Goal: Task Accomplishment & Management: Manage account settings

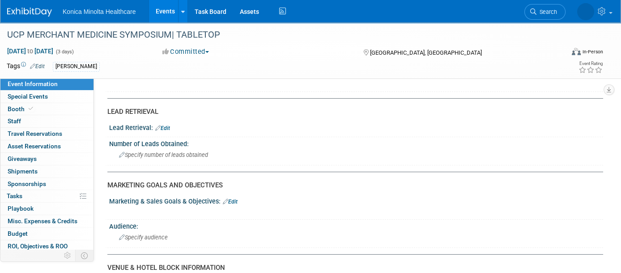
scroll to position [560, 0]
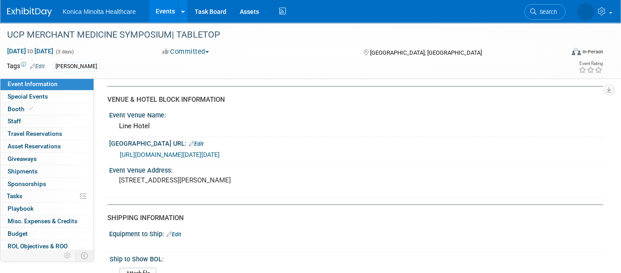
click at [220, 151] on link "[URL][DOMAIN_NAME][DATE][DATE]" at bounding box center [170, 154] width 100 height 7
click at [167, 15] on link "Events" at bounding box center [165, 11] width 33 height 22
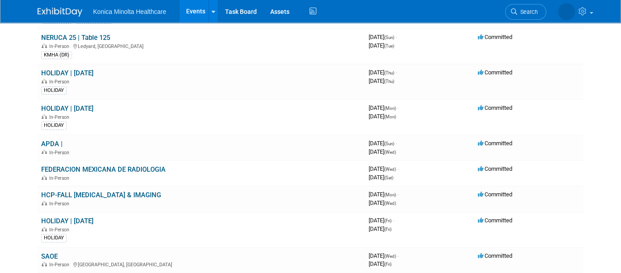
scroll to position [336, 0]
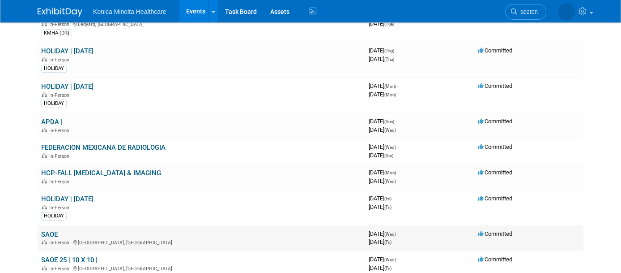
click at [50, 230] on link "SAOE" at bounding box center [49, 234] width 17 height 8
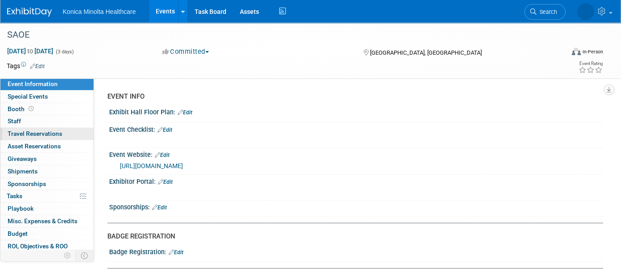
scroll to position [26, 0]
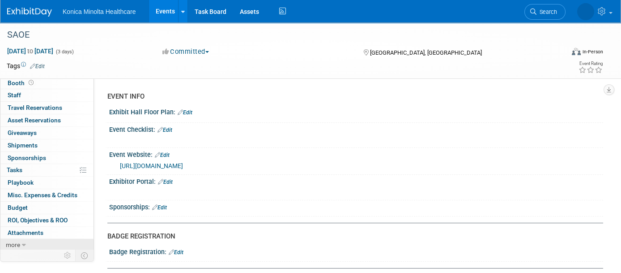
click at [23, 242] on icon at bounding box center [24, 245] width 4 height 6
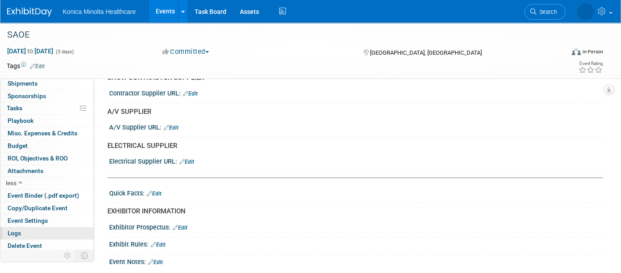
scroll to position [224, 0]
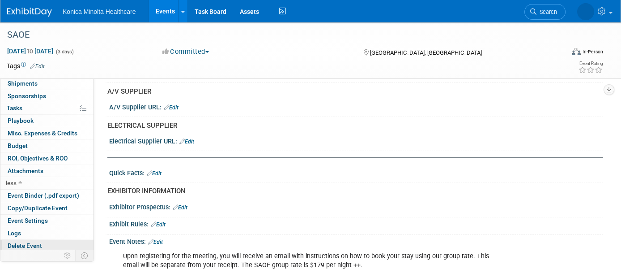
click at [34, 242] on span "Delete Event" at bounding box center [25, 245] width 34 height 7
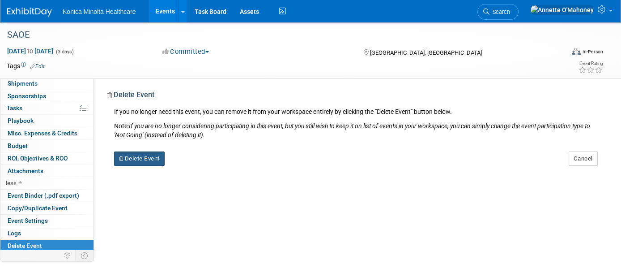
click at [140, 162] on button "Delete Event" at bounding box center [139, 158] width 51 height 14
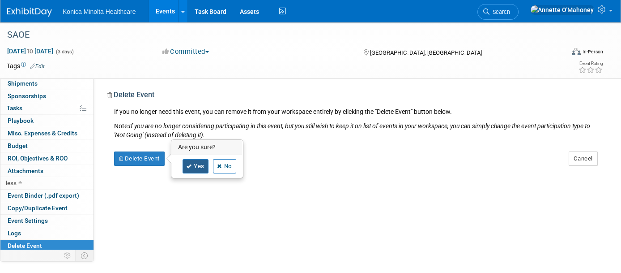
click at [199, 169] on link "Yes" at bounding box center [196, 166] width 26 height 14
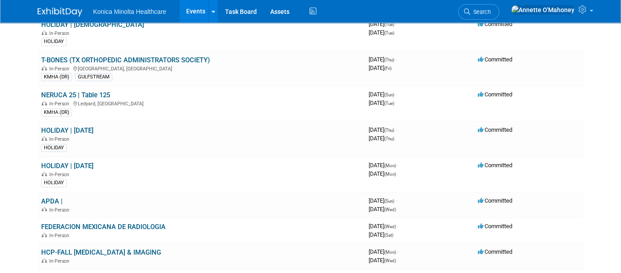
scroll to position [280, 0]
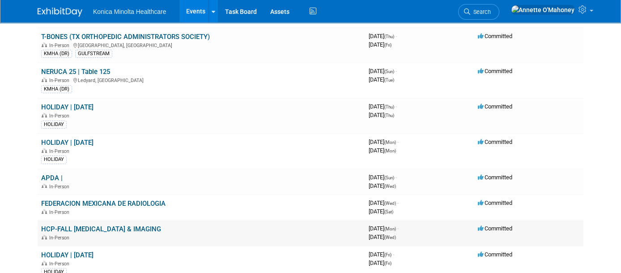
click at [129, 225] on link "HCP-FALL RADIOLOGY & IMAGING" at bounding box center [101, 229] width 120 height 8
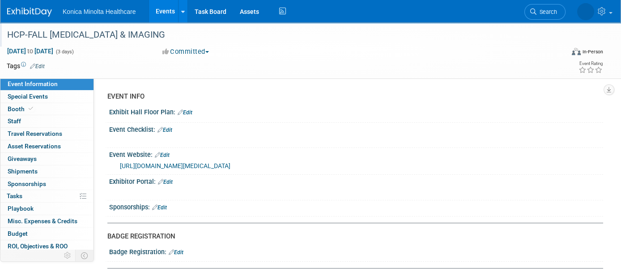
click at [154, 32] on div "HCP-FALL [MEDICAL_DATA] & IMAGING" at bounding box center [278, 35] width 548 height 16
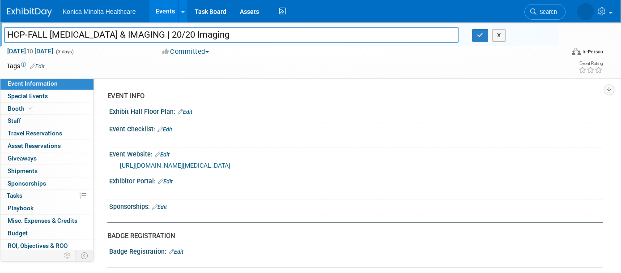
type input "HCP-FALL RADIOLOGY & IMAGING | 20/20 Imaging"
click at [40, 63] on link "Edit" at bounding box center [37, 66] width 15 height 6
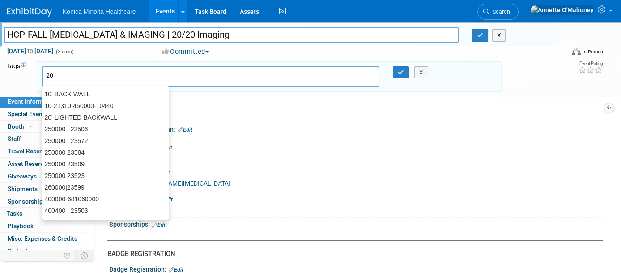
type input "202"
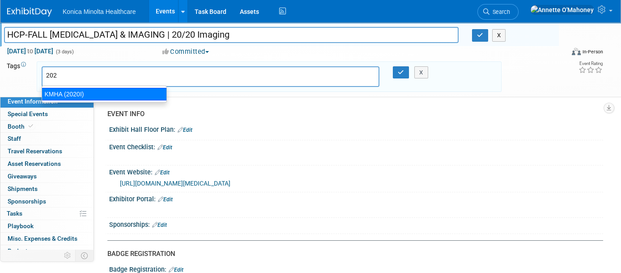
click at [56, 91] on div "KMHA (2020I)" at bounding box center [104, 94] width 125 height 13
type input "KMHA (2020I)"
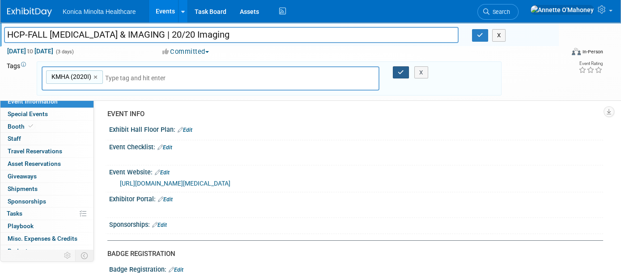
click at [400, 67] on button "button" at bounding box center [401, 72] width 16 height 13
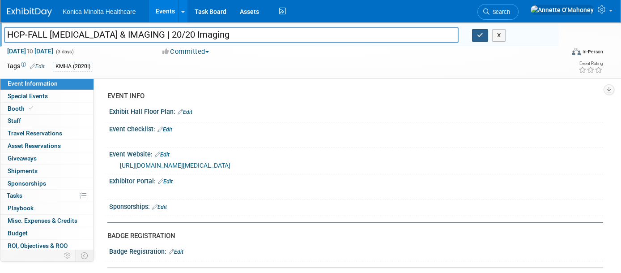
click at [479, 34] on icon "button" at bounding box center [480, 35] width 6 height 6
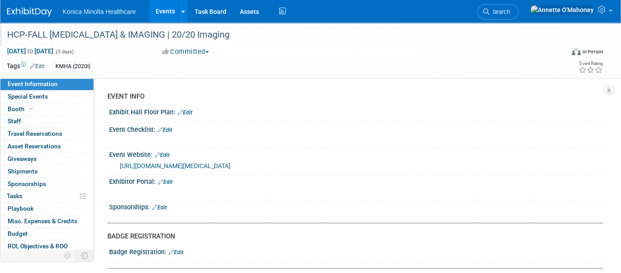
click at [158, 11] on link "Events" at bounding box center [165, 11] width 33 height 22
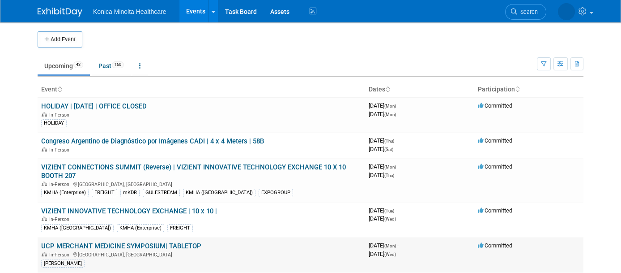
click at [145, 242] on link "UCP MERCHANT MEDICINE SYMPOSIUM| TABLETOP" at bounding box center [121, 246] width 160 height 8
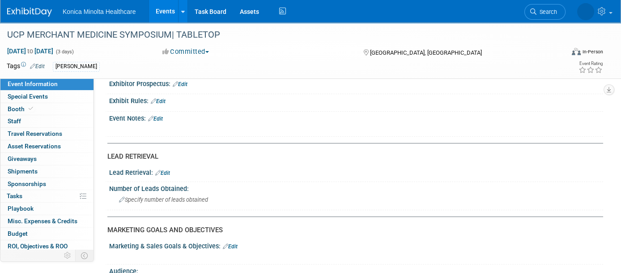
scroll to position [280, 0]
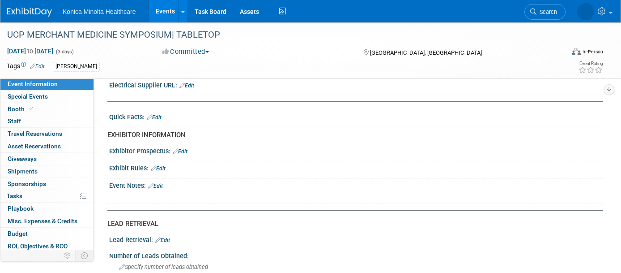
click at [163, 183] on link "Edit" at bounding box center [155, 186] width 15 height 6
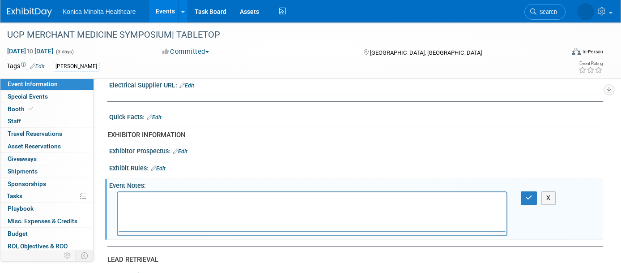
scroll to position [0, 0]
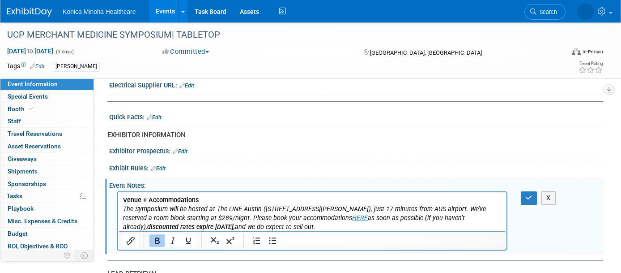
click at [124, 198] on b "Venue + Accommodations" at bounding box center [161, 200] width 76 height 8
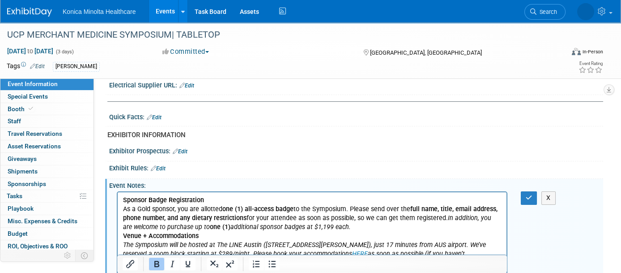
click at [359, 227] on p "As a Gold sponsor, you are allotted one (1) all-access badge to the Symposium. …" at bounding box center [312, 218] width 379 height 27
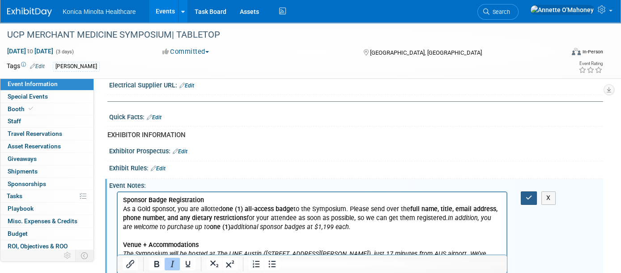
click at [527, 194] on icon "button" at bounding box center [529, 197] width 7 height 6
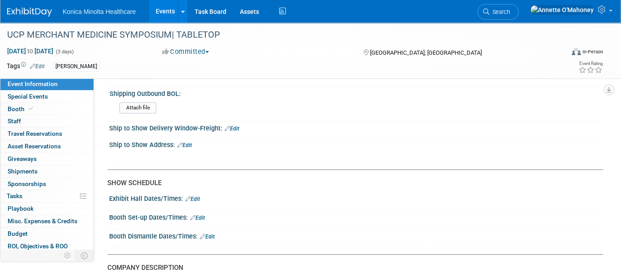
scroll to position [895, 0]
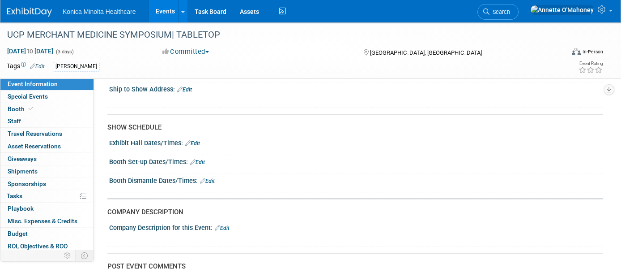
click at [202, 159] on link "Edit" at bounding box center [197, 162] width 15 height 6
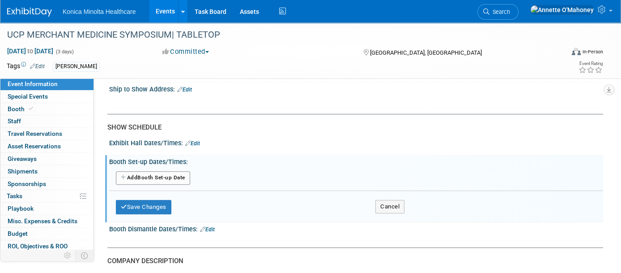
click at [165, 171] on button "Add Another Booth Set-up Date" at bounding box center [153, 177] width 74 height 13
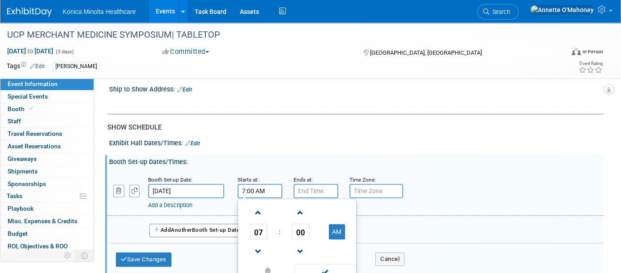
click at [247, 184] on input "7:00 AM" at bounding box center [260, 191] width 45 height 14
click at [257, 244] on span at bounding box center [259, 252] width 16 height 16
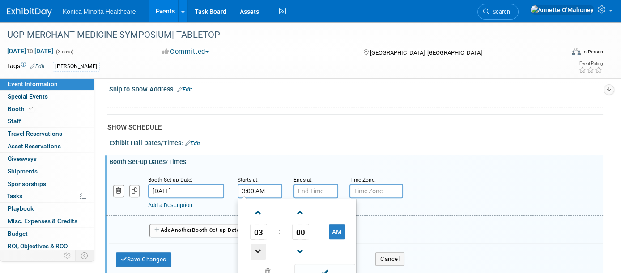
click at [257, 244] on span at bounding box center [259, 252] width 16 height 16
click at [336, 224] on button "AM" at bounding box center [337, 231] width 16 height 15
type input "1:00 PM"
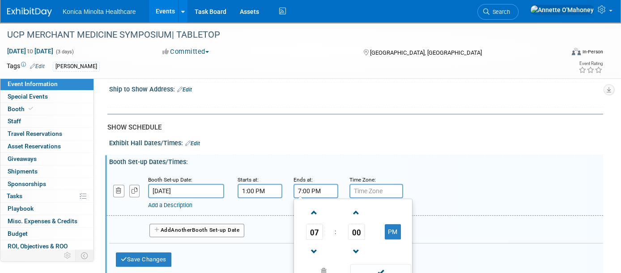
click at [299, 184] on input "7:00 PM" at bounding box center [316, 191] width 45 height 14
click at [313, 244] on span at bounding box center [315, 252] width 16 height 16
type input "4:00 PM"
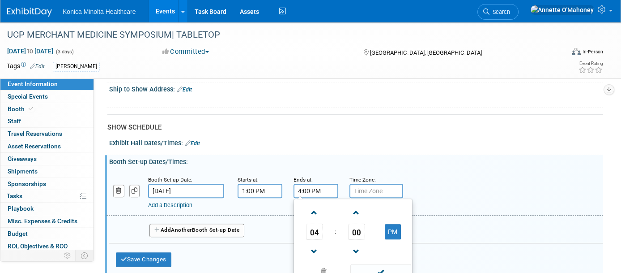
click at [377, 184] on input "text" at bounding box center [377, 191] width 54 height 14
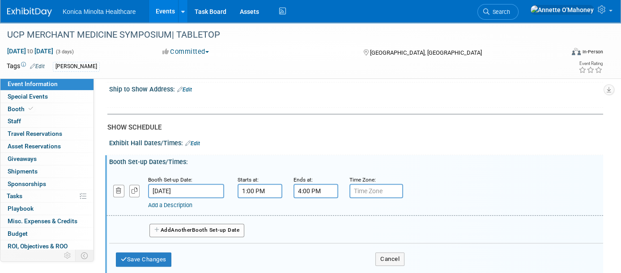
click at [373, 184] on input "text" at bounding box center [377, 191] width 54 height 14
type input "S"
type input "CST"
click at [174, 201] on link "Add a Description" at bounding box center [170, 204] width 44 height 7
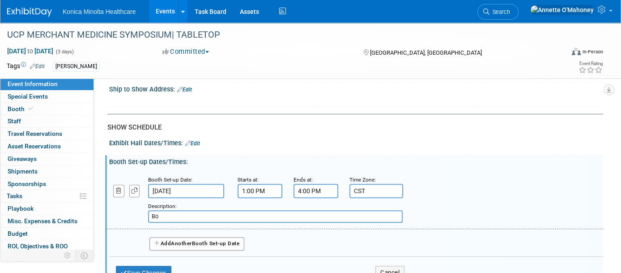
type input "B"
type input "T"
type input "Booth Setup"
click at [151, 265] on button "Save Changes" at bounding box center [144, 272] width 56 height 14
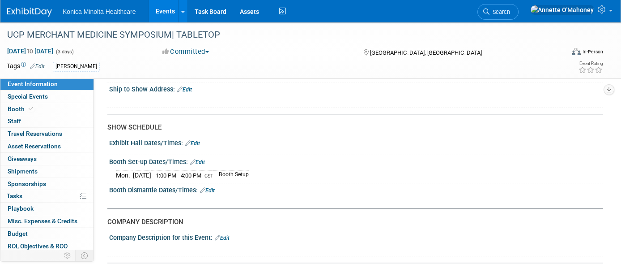
click at [208, 187] on link "Edit" at bounding box center [207, 190] width 15 height 6
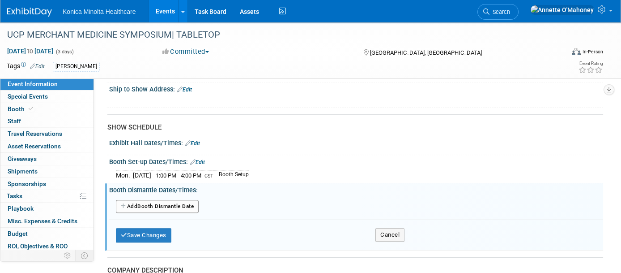
click at [165, 200] on button "Add Another Booth Dismantle Date" at bounding box center [157, 206] width 83 height 13
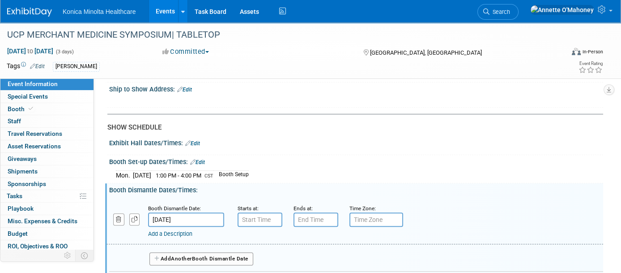
click at [171, 212] on input "[DATE]" at bounding box center [186, 219] width 76 height 14
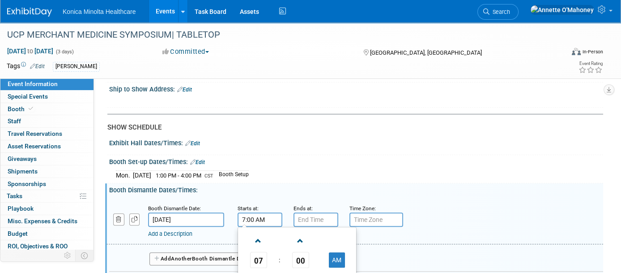
click at [242, 212] on input "7:00 AM" at bounding box center [260, 219] width 45 height 14
click at [259, 233] on span at bounding box center [259, 241] width 16 height 16
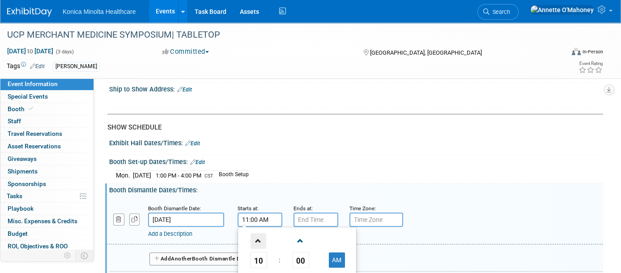
click at [258, 233] on span at bounding box center [259, 241] width 16 height 16
type input "2:00 PM"
click at [302, 212] on input "7:00 PM" at bounding box center [316, 219] width 45 height 14
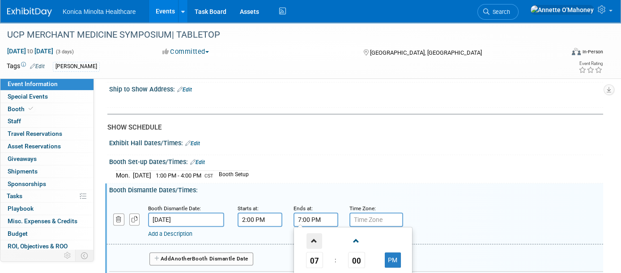
click at [311, 234] on span at bounding box center [315, 241] width 16 height 16
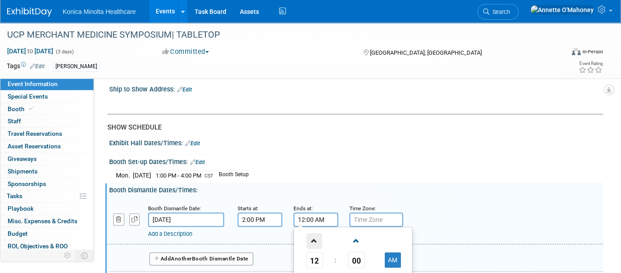
click at [311, 234] on span at bounding box center [315, 241] width 16 height 16
click at [395, 252] on button "AM" at bounding box center [393, 259] width 16 height 15
type input "3:00 PM"
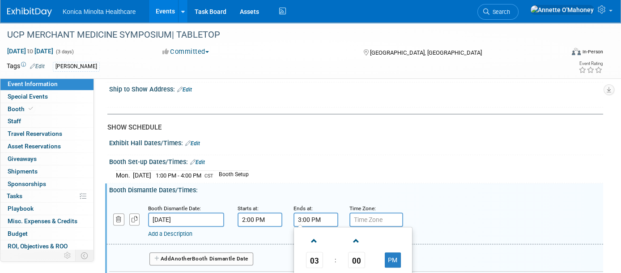
click at [365, 212] on input "text" at bounding box center [377, 219] width 54 height 14
type input "CST"
click at [184, 230] on link "Add a Description" at bounding box center [170, 233] width 44 height 7
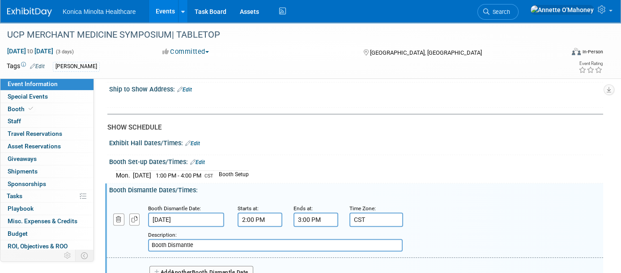
type input "Booth Dismantle"
click at [442, 208] on div "Add a Description Description: Booth Dismantle" at bounding box center [355, 227] width 510 height 48
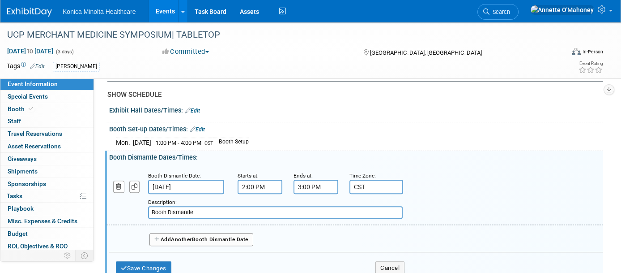
scroll to position [951, 0]
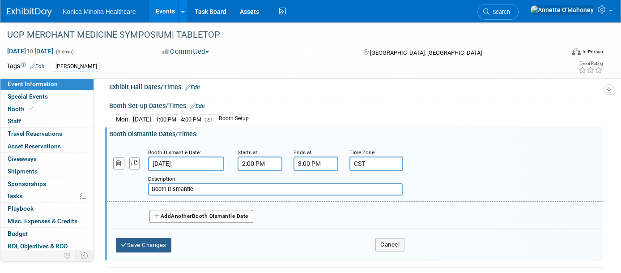
click at [151, 238] on button "Save Changes" at bounding box center [144, 245] width 56 height 14
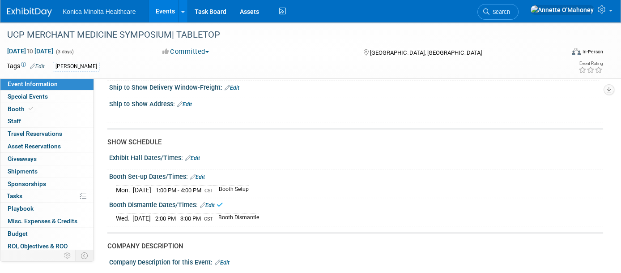
scroll to position [839, 0]
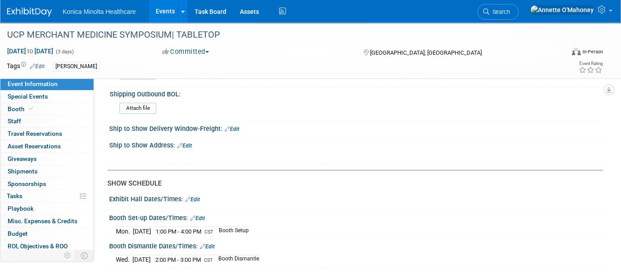
click at [196, 196] on link "Edit" at bounding box center [192, 199] width 15 height 6
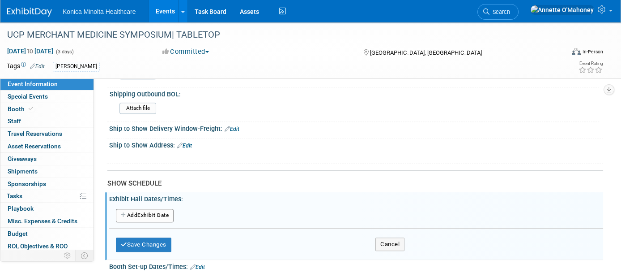
click at [138, 209] on button "Add Another Exhibit Date" at bounding box center [145, 215] width 58 height 13
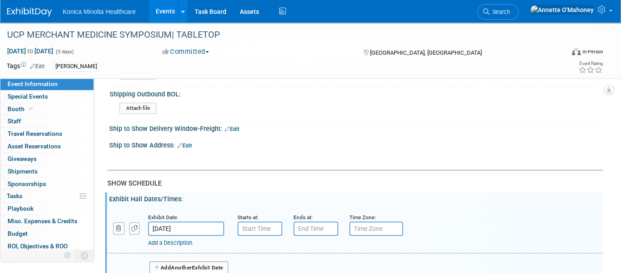
click at [174, 221] on input "[DATE]" at bounding box center [186, 228] width 76 height 14
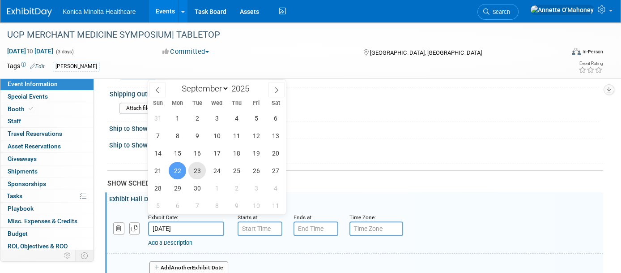
click at [192, 171] on span "23" at bounding box center [196, 170] width 17 height 17
type input "[DATE]"
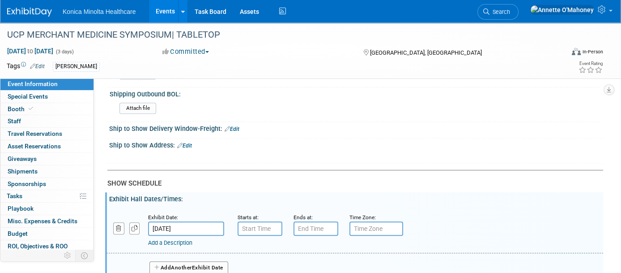
click at [178, 239] on link "Add a Description" at bounding box center [170, 242] width 44 height 7
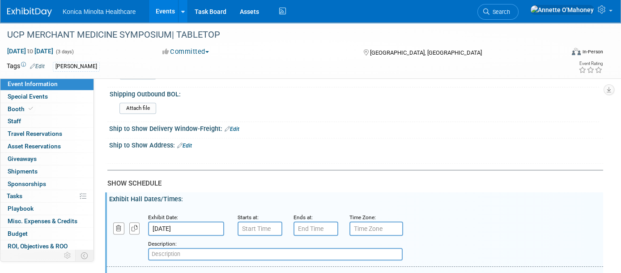
click at [169, 248] on input "text" at bounding box center [275, 254] width 255 height 13
paste input "have 2 dedicated 30-min breaks for exhibits"
drag, startPoint x: 151, startPoint y: 246, endPoint x: 146, endPoint y: 246, distance: 4.9
click at [146, 246] on div "Add a Description Description: have 2 dedicated 30-min breaks for exhibits" at bounding box center [312, 247] width 425 height 25
type input "have 2 dedicated 30-min breaks for exhibits"
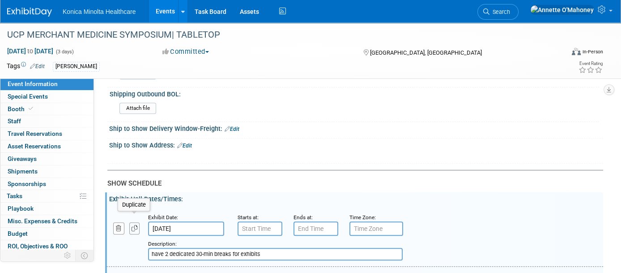
click at [133, 222] on button "button" at bounding box center [134, 228] width 11 height 12
select select "8"
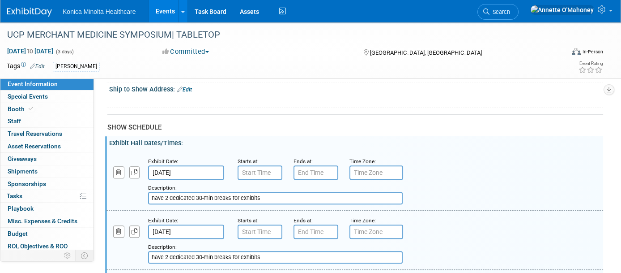
click at [175, 224] on input "[DATE]" at bounding box center [186, 231] width 76 height 14
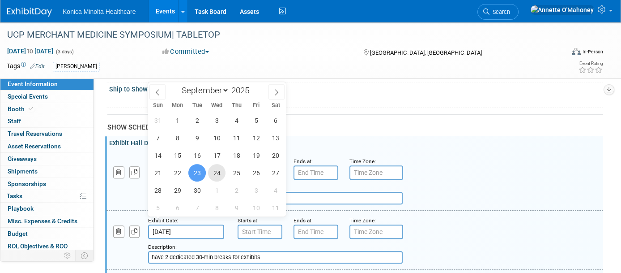
click at [223, 171] on span "24" at bounding box center [216, 172] width 17 height 17
type input "[DATE]"
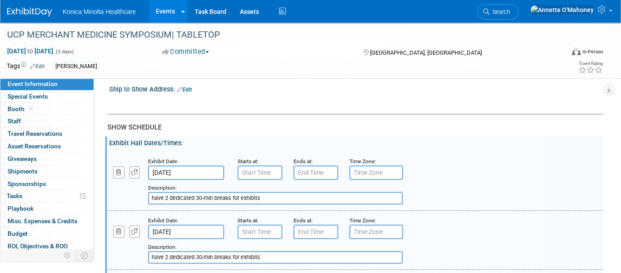
click at [163, 251] on input "have 2 dedicated 30-min breaks for exhibits" at bounding box center [275, 257] width 255 height 13
click at [228, 251] on input "have 1 dedicated 30-min breaks for exhibits" at bounding box center [275, 257] width 255 height 13
type input "have 1 dedicated 30-min break for exhibits"
click at [457, 183] on div "Description: have 2 dedicated 30-min breaks for exhibits" at bounding box center [333, 193] width 370 height 21
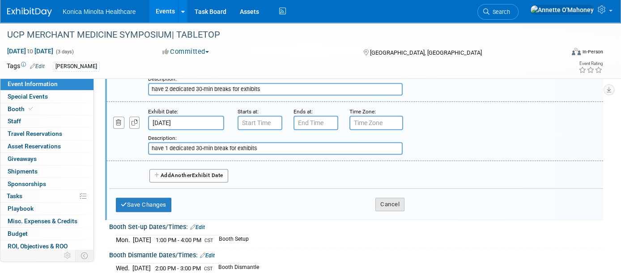
scroll to position [1007, 0]
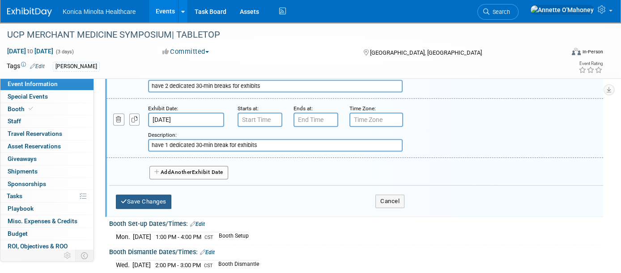
click at [144, 194] on button "Save Changes" at bounding box center [144, 201] width 56 height 14
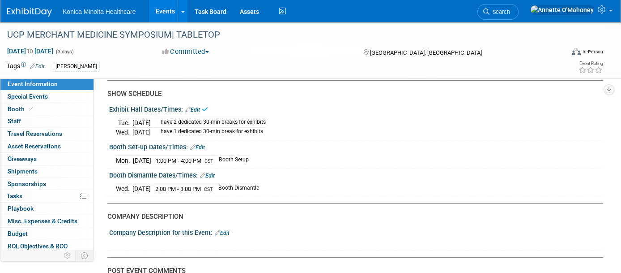
scroll to position [895, 0]
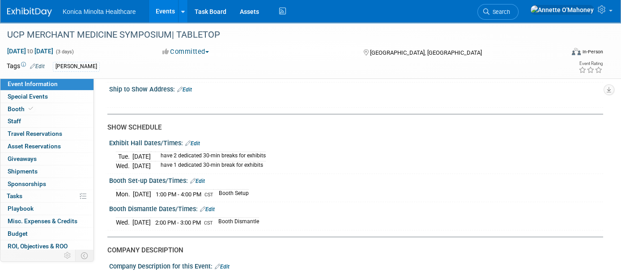
click at [235, 151] on td "have 2 dedicated 30-min breaks for exhibits" at bounding box center [210, 155] width 111 height 9
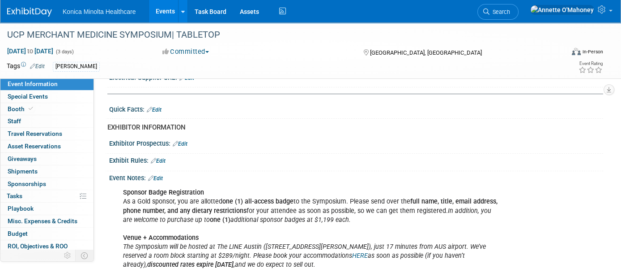
scroll to position [280, 0]
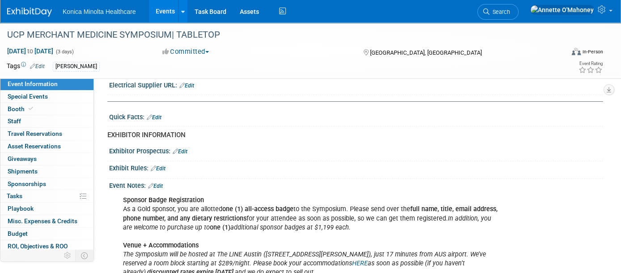
click at [163, 183] on link "Edit" at bounding box center [155, 186] width 15 height 6
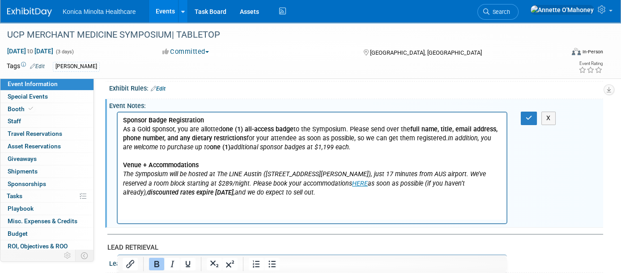
scroll to position [392, 0]
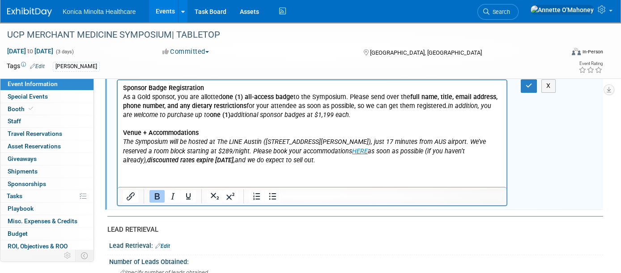
click at [190, 165] on html "Sponsor Badge Registration As a Gold sponsor, you are allotted one (1) all-acce…" at bounding box center [312, 122] width 389 height 85
click at [284, 157] on p "Sponsor Badge Registration As a Gold sponsor, you are allotted one (1) all-acce…" at bounding box center [312, 124] width 379 height 81
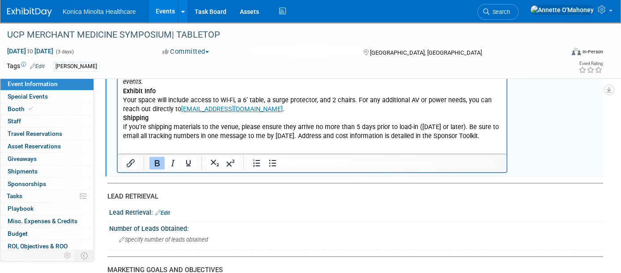
scroll to position [546, 0]
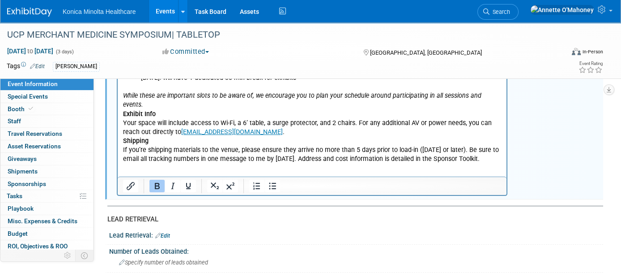
click at [147, 164] on html "Sponsor Badge Registration As a Gold sponsor, you are allotted one (1) all-acce…" at bounding box center [312, 45] width 389 height 237
click at [504, 151] on html "Sponsor Badge Registration As a Gold sponsor, you are allotted one (1) all-acce…" at bounding box center [312, 45] width 389 height 237
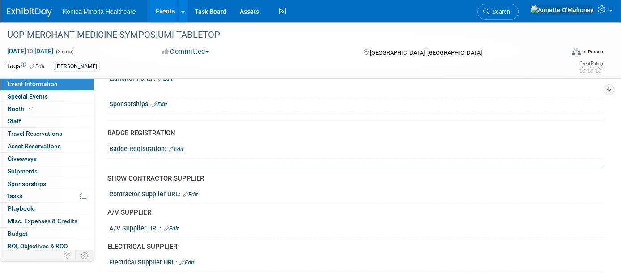
scroll to position [0, 0]
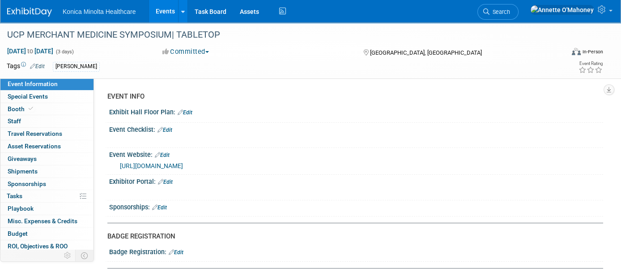
click at [169, 155] on link "Edit" at bounding box center [162, 155] width 15 height 6
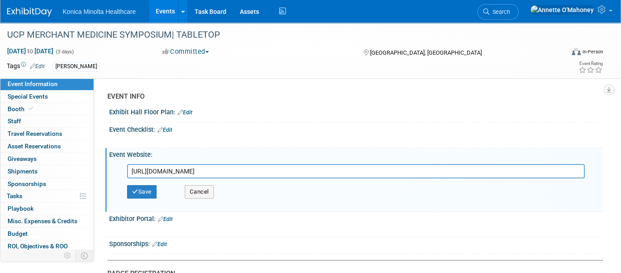
click at [345, 171] on input "[URL][DOMAIN_NAME]" at bounding box center [356, 171] width 458 height 14
type input "[URL][DOMAIN_NAME]"
click at [143, 183] on div "Save Cancel" at bounding box center [358, 191] width 462 height 27
click at [137, 193] on button "Save" at bounding box center [142, 191] width 30 height 13
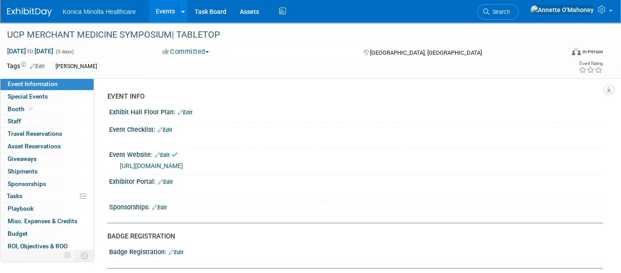
click at [170, 180] on link "Edit" at bounding box center [165, 182] width 15 height 6
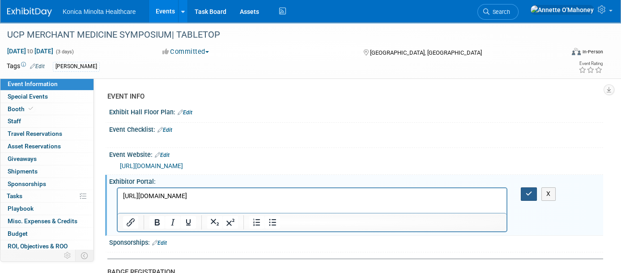
click at [529, 196] on button "button" at bounding box center [529, 193] width 17 height 13
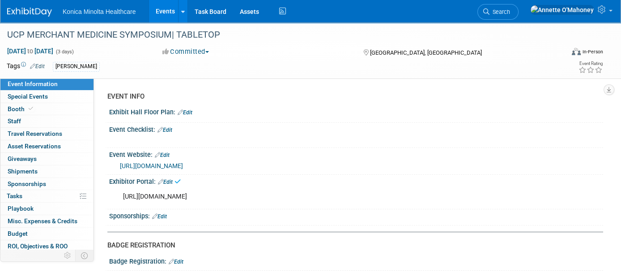
click at [183, 164] on link "[URL][DOMAIN_NAME]" at bounding box center [151, 165] width 63 height 7
click at [191, 110] on link "Edit" at bounding box center [185, 112] width 15 height 6
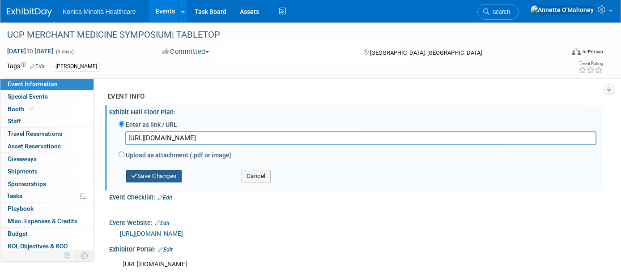
type input "[URL][DOMAIN_NAME]"
click at [165, 175] on button "Save Changes" at bounding box center [154, 176] width 56 height 13
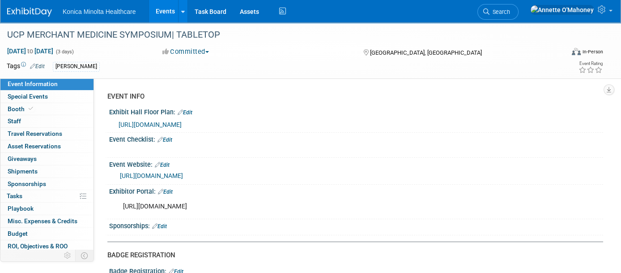
click at [191, 111] on link "Edit" at bounding box center [185, 112] width 15 height 6
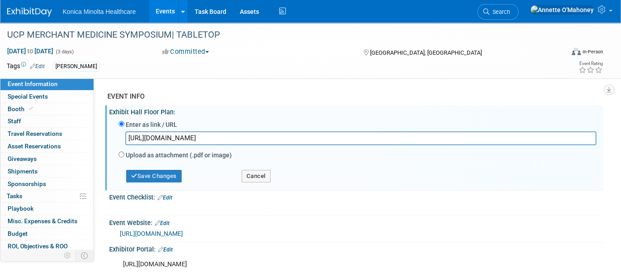
click at [137, 153] on label "Upload as attachment (.pdf or image)" at bounding box center [179, 154] width 106 height 9
click at [124, 153] on input "Upload as attachment (.pdf or image)" at bounding box center [122, 154] width 6 height 6
radio input "true"
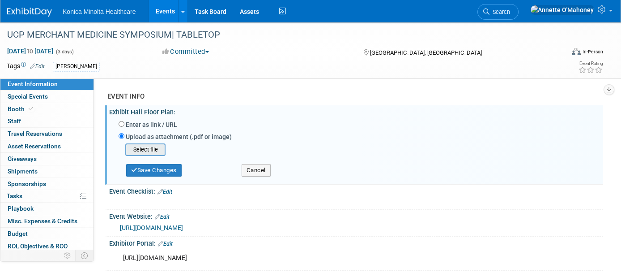
click at [142, 149] on input "file" at bounding box center [111, 149] width 107 height 11
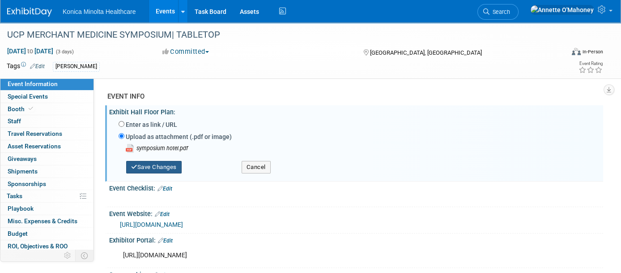
click at [166, 167] on button "Save Changes" at bounding box center [154, 167] width 56 height 13
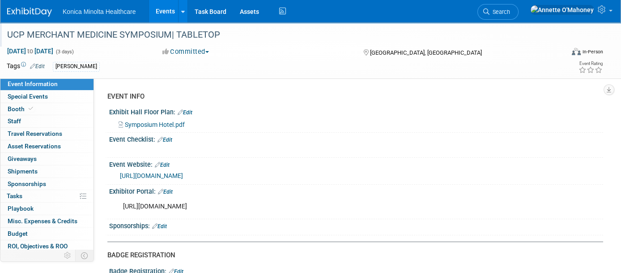
click at [220, 36] on div "UCP MERCHANT MEDICINE SYMPOSIUM| TABLETOP" at bounding box center [278, 35] width 548 height 16
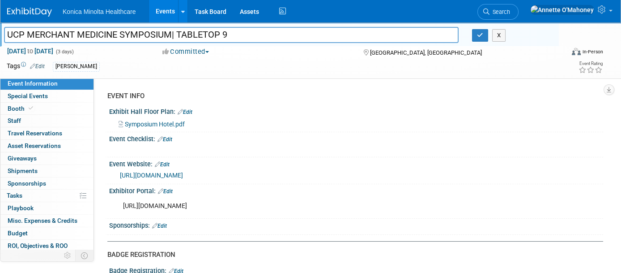
click at [174, 33] on input "UCP MERCHANT MEDICINE SYMPOSIUM| TABLETOP 9" at bounding box center [231, 35] width 455 height 16
click at [173, 33] on input "UCP MERCHANT MEDICINE SYMPOSIUM| TABLETOP 9" at bounding box center [231, 35] width 455 height 16
type input "UCP MERCHANT MEDICINE SYMPOSIUM | TABLETOP 9"
click at [483, 38] on button "button" at bounding box center [480, 35] width 16 height 13
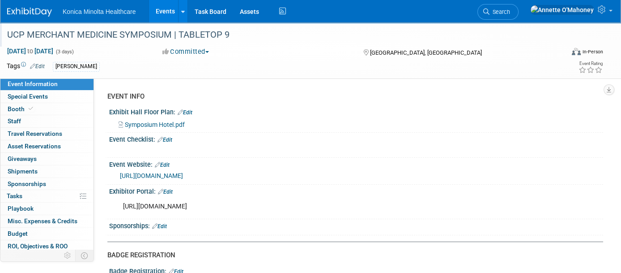
click at [175, 138] on div "Event Checklist: Edit" at bounding box center [356, 139] width 494 height 12
click at [169, 139] on link "Edit" at bounding box center [165, 140] width 15 height 6
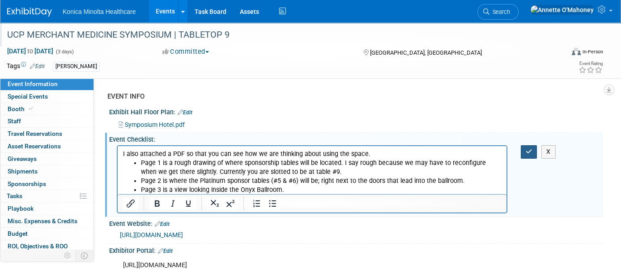
click at [533, 154] on button "button" at bounding box center [529, 151] width 17 height 13
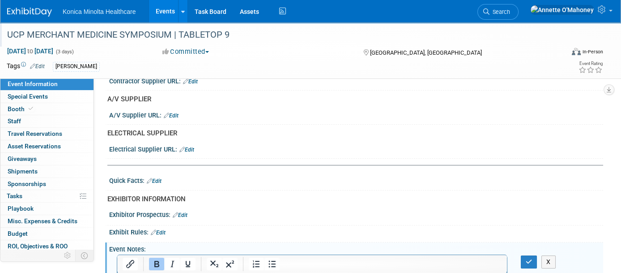
scroll to position [336, 0]
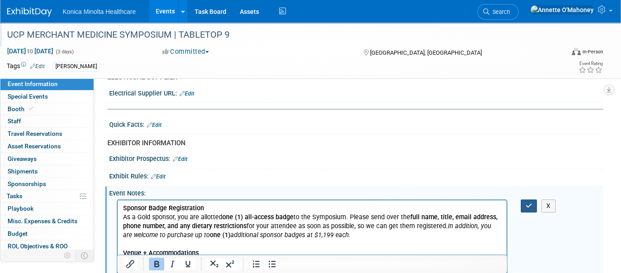
click at [526, 202] on icon "button" at bounding box center [529, 205] width 7 height 6
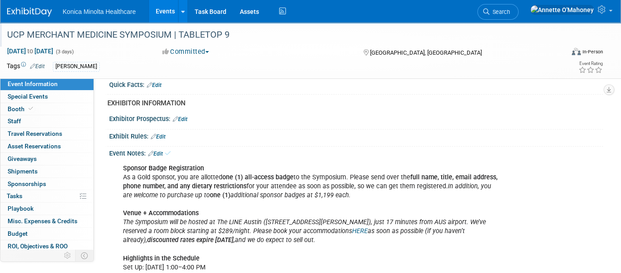
scroll to position [392, 0]
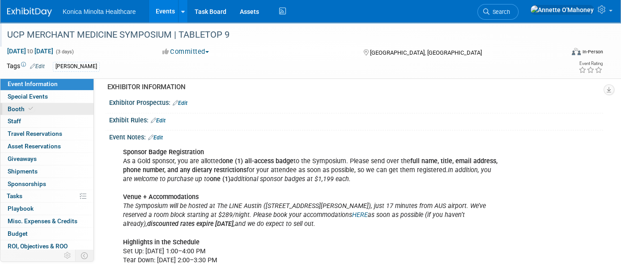
click at [31, 109] on icon at bounding box center [31, 108] width 4 height 5
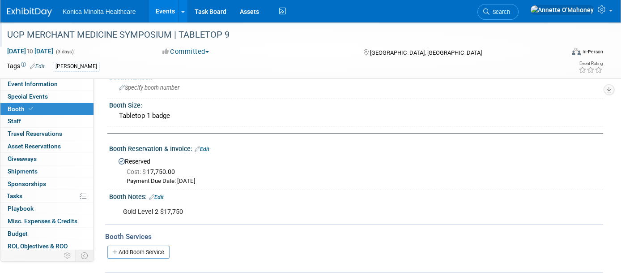
scroll to position [0, 0]
